Goal: Task Accomplishment & Management: Use online tool/utility

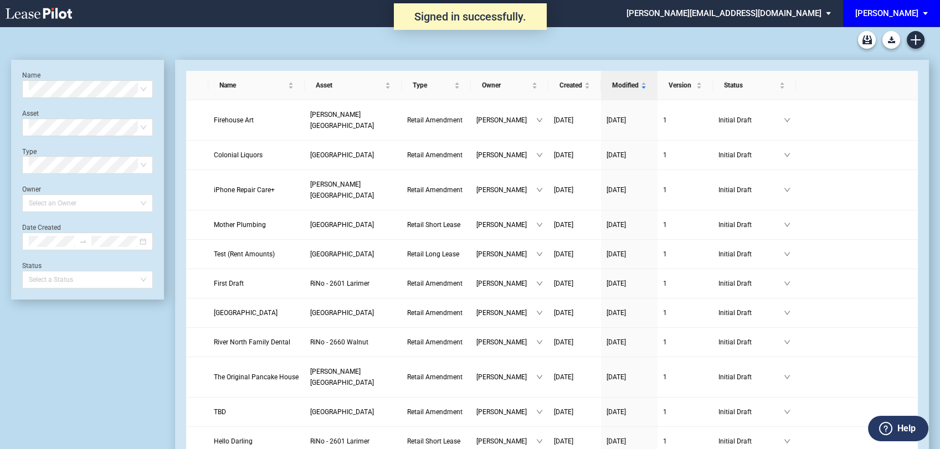
click at [914, 30] on div "Long Form Retail Lease Blank Short Form Retail Lease Blank Retail Amendment Bla…" at bounding box center [470, 40] width 918 height 27
click at [913, 41] on icon "Create new document" at bounding box center [916, 40] width 10 height 10
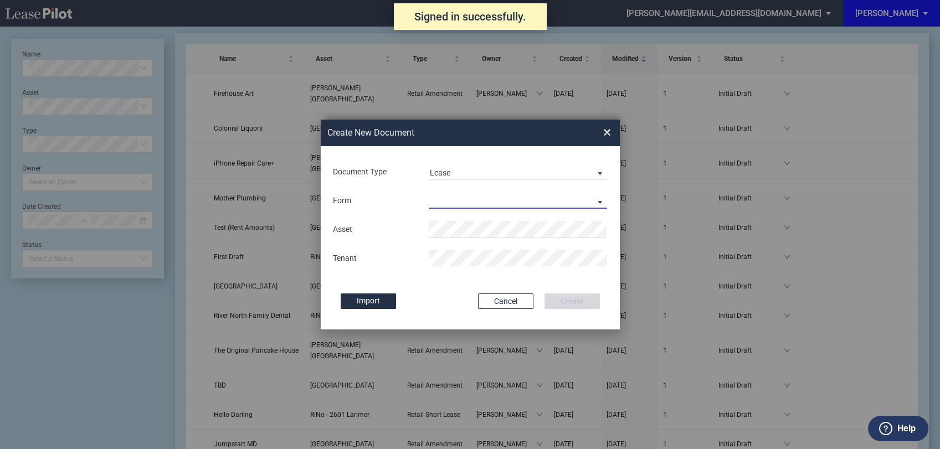
click at [470, 195] on md-select "Retail Long Lease Retail Short Lease" at bounding box center [518, 200] width 179 height 17
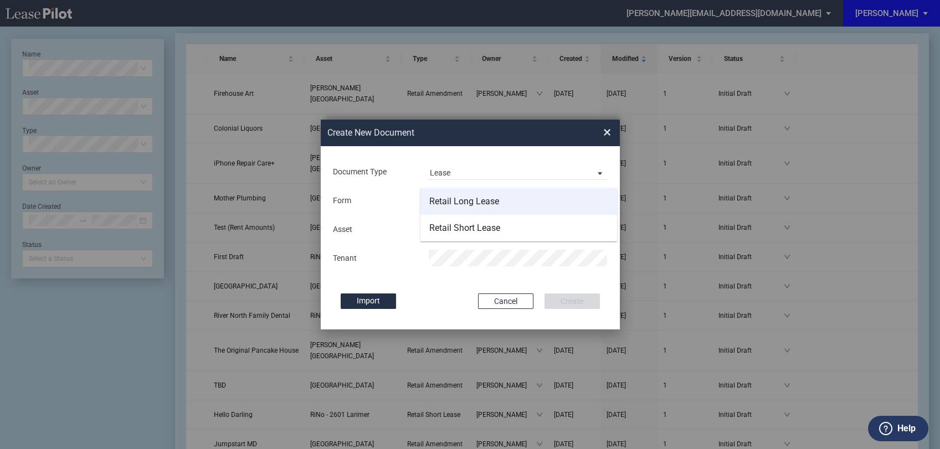
click at [472, 201] on div "Retail Long Lease" at bounding box center [464, 202] width 70 height 12
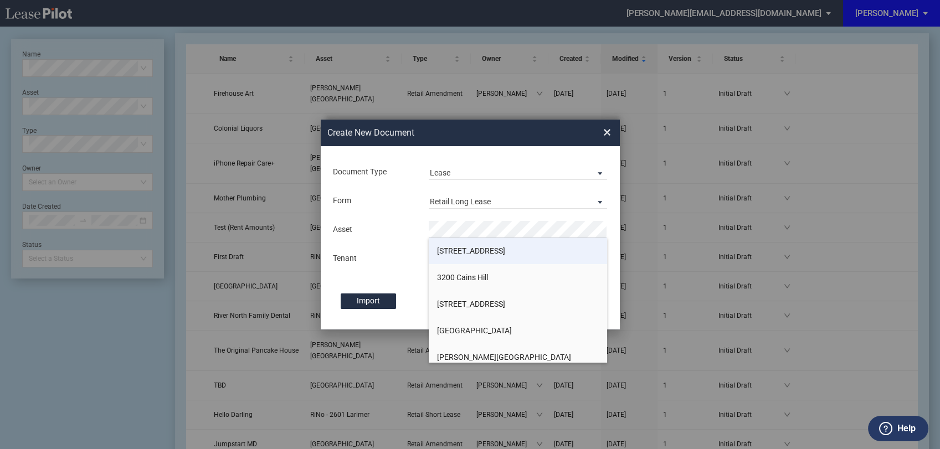
click at [480, 248] on span "[STREET_ADDRESS]" at bounding box center [471, 251] width 68 height 9
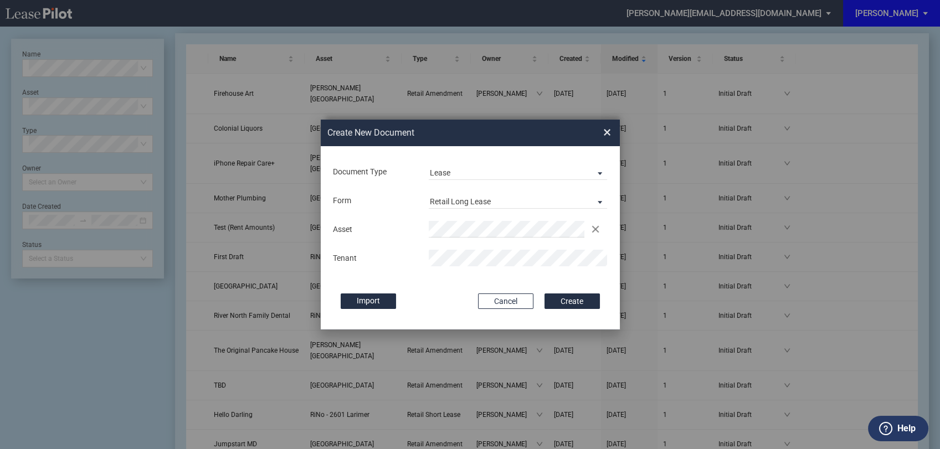
click at [576, 304] on button "Create" at bounding box center [572, 302] width 55 height 16
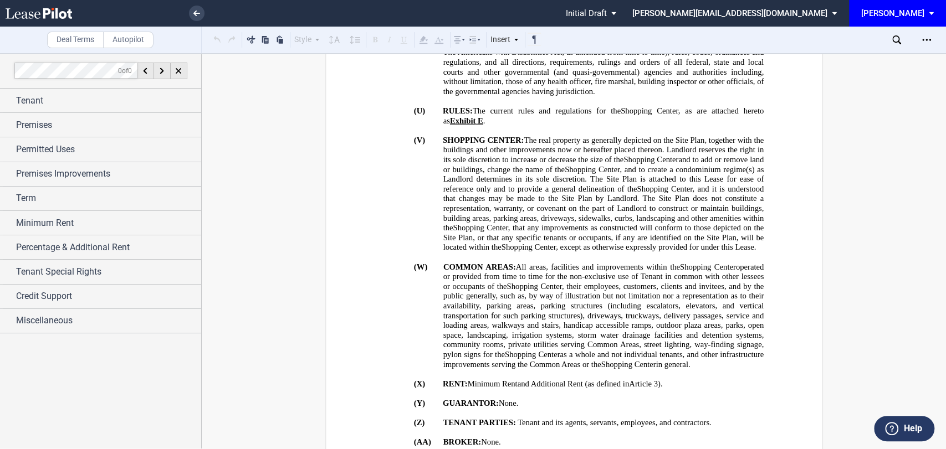
scroll to position [1600, 0]
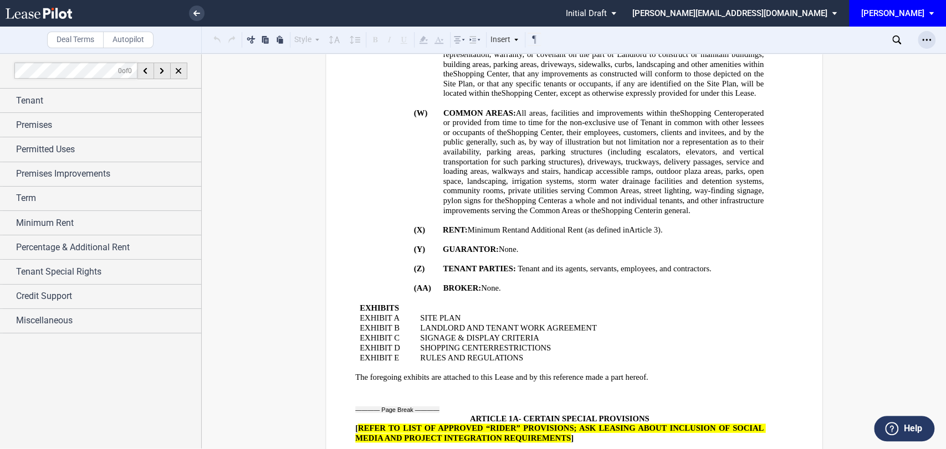
click at [926, 39] on icon "Open Lease options menu" at bounding box center [926, 39] width 9 height 9
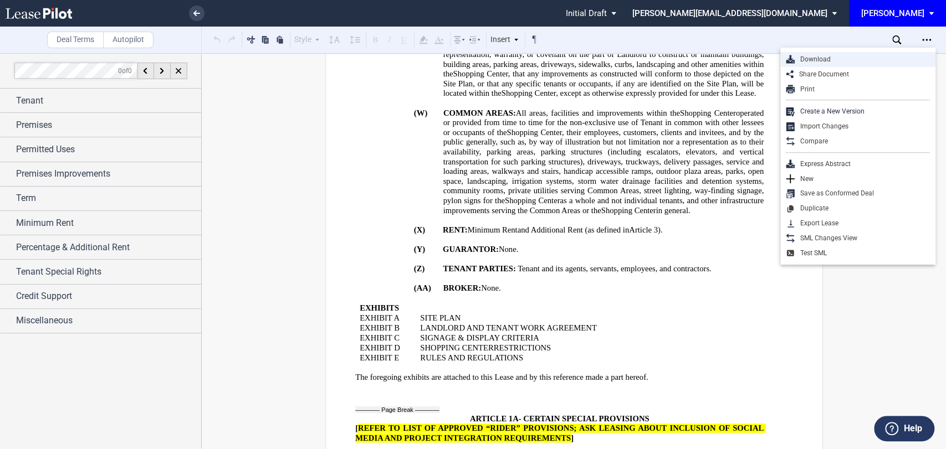
click at [837, 58] on div "Download" at bounding box center [862, 59] width 135 height 9
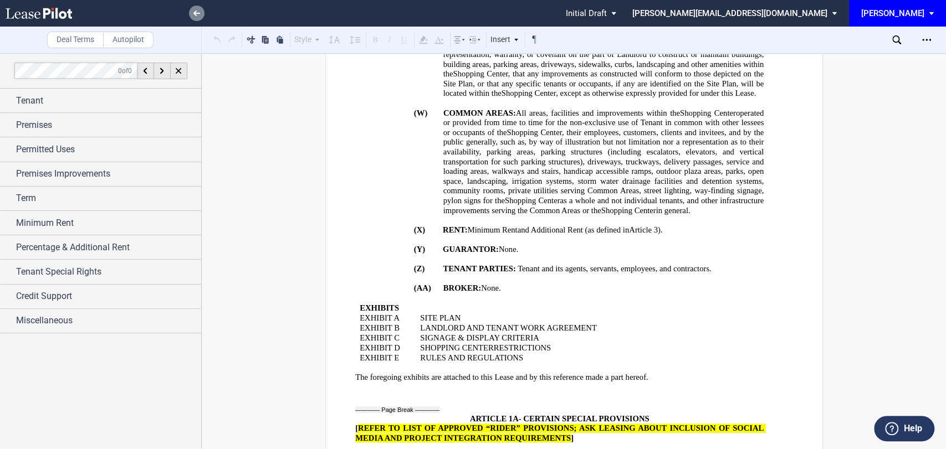
click at [193, 14] on icon at bounding box center [196, 14] width 7 height 6
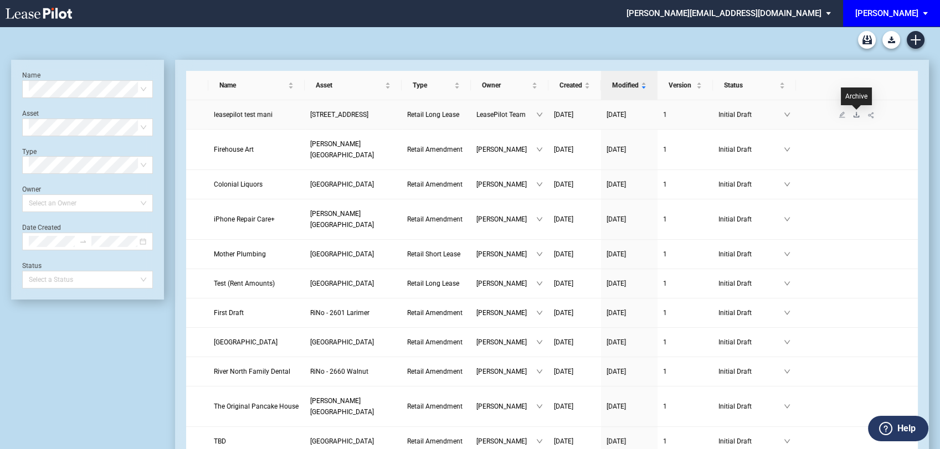
click at [856, 116] on icon "download" at bounding box center [856, 114] width 7 height 7
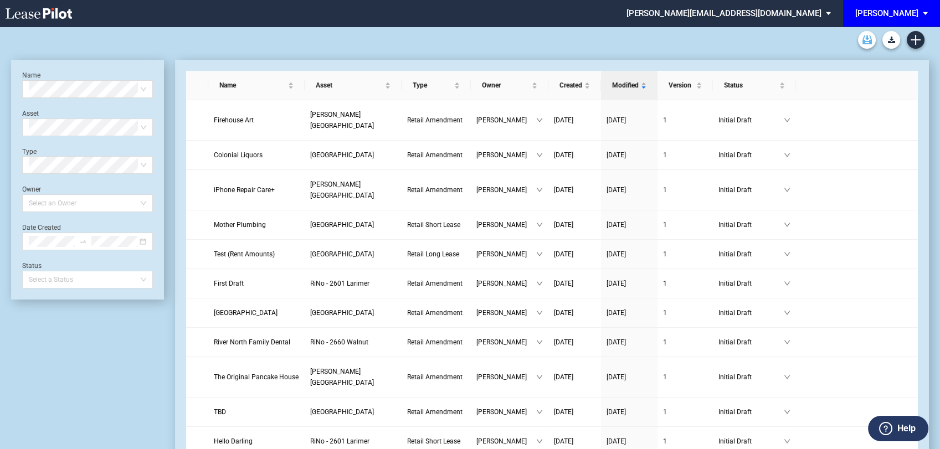
click at [865, 40] on icon "Archive" at bounding box center [867, 39] width 9 height 9
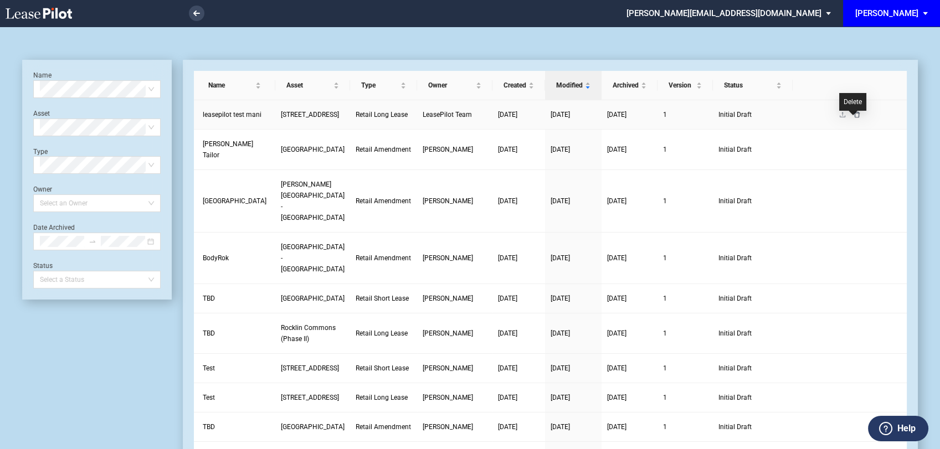
click at [854, 118] on icon "delete" at bounding box center [857, 114] width 7 height 7
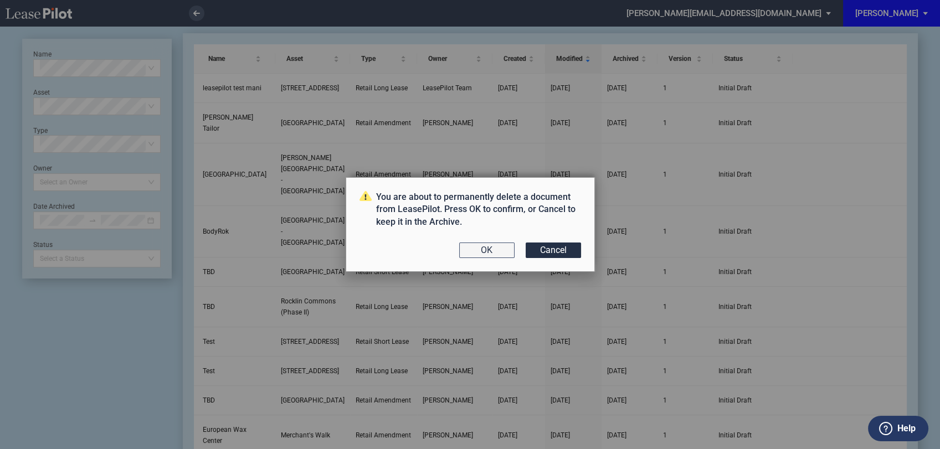
click at [487, 252] on button "OK" at bounding box center [486, 251] width 55 height 16
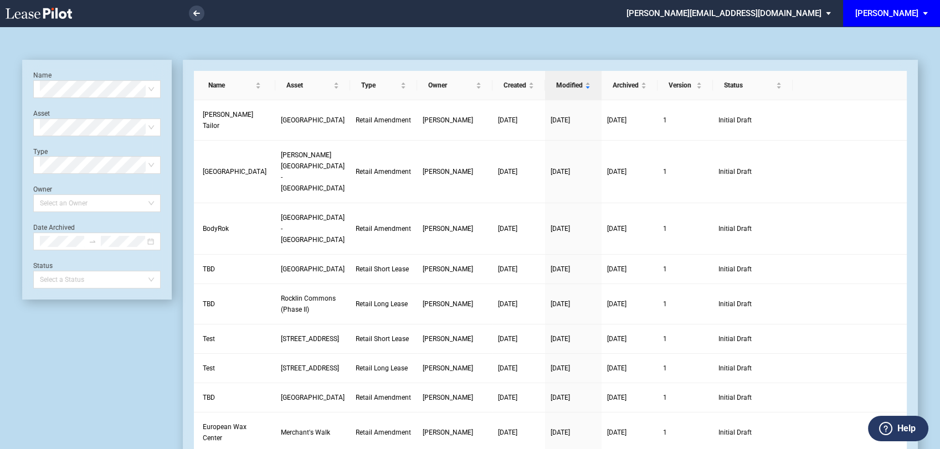
click at [33, 16] on icon at bounding box center [39, 13] width 66 height 11
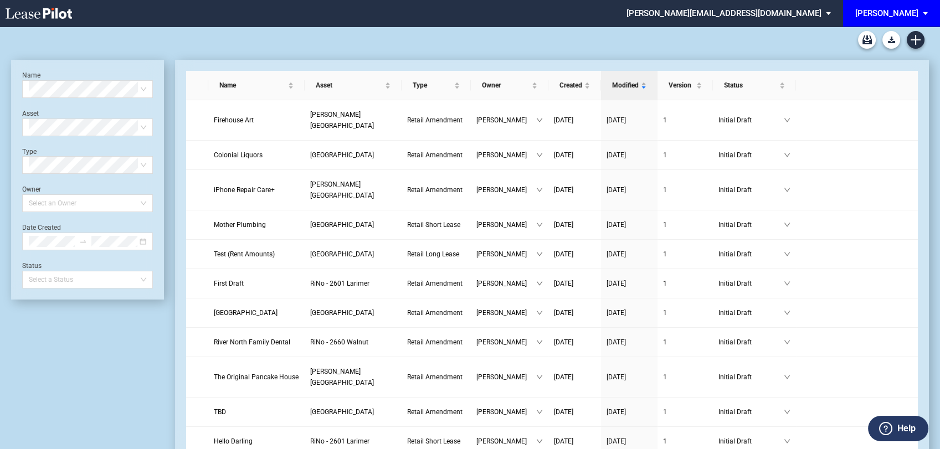
click at [836, 11] on md-select "[PERSON_NAME][EMAIL_ADDRESS][DOMAIN_NAME] Change Password 2-Factor Authenticati…" at bounding box center [733, 12] width 215 height 25
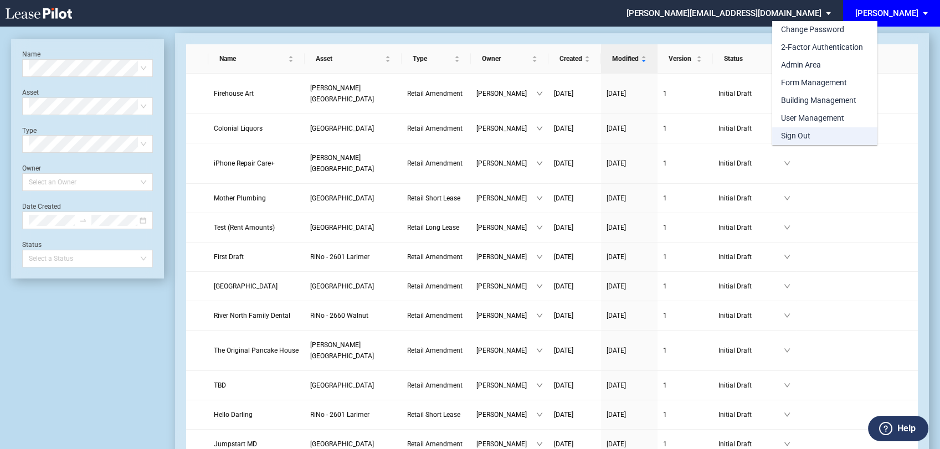
click at [790, 139] on div "Sign Out" at bounding box center [795, 136] width 29 height 11
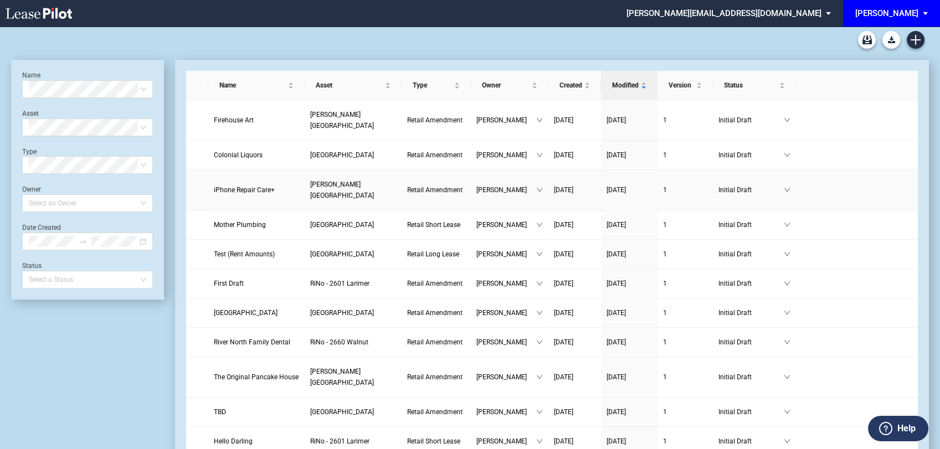
scroll to position [27, 0]
